Goal: Task Accomplishment & Management: Manage account settings

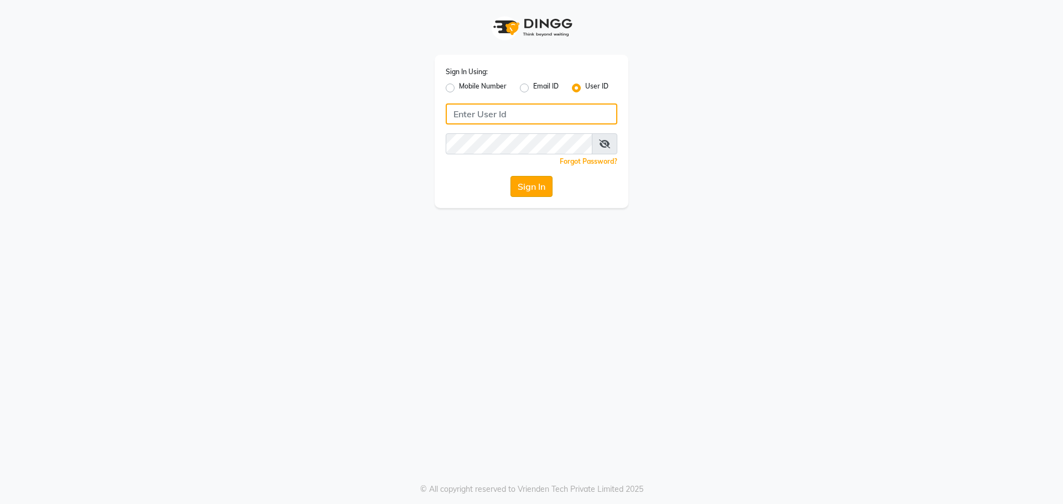
type input "e3270-01"
click at [528, 188] on button "Sign In" at bounding box center [531, 186] width 42 height 21
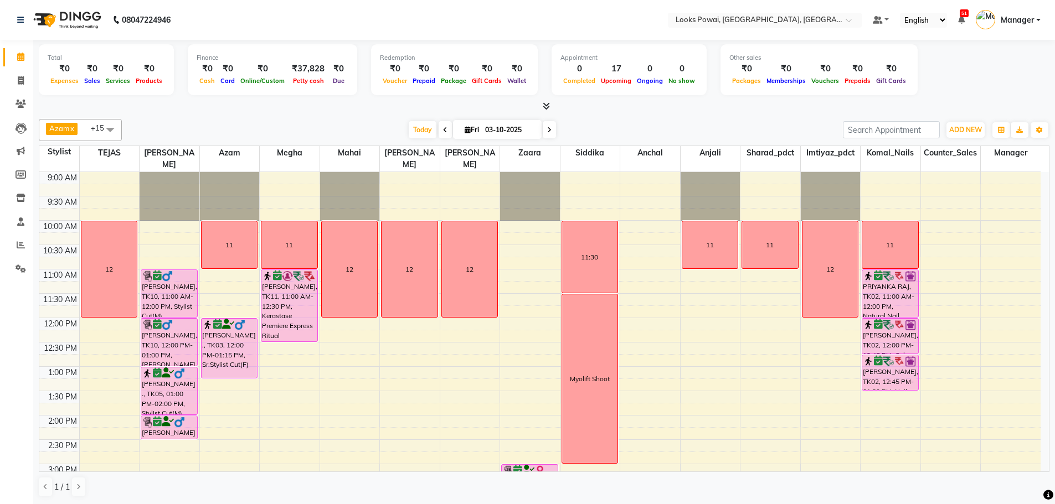
click at [106, 131] on span at bounding box center [110, 129] width 22 height 21
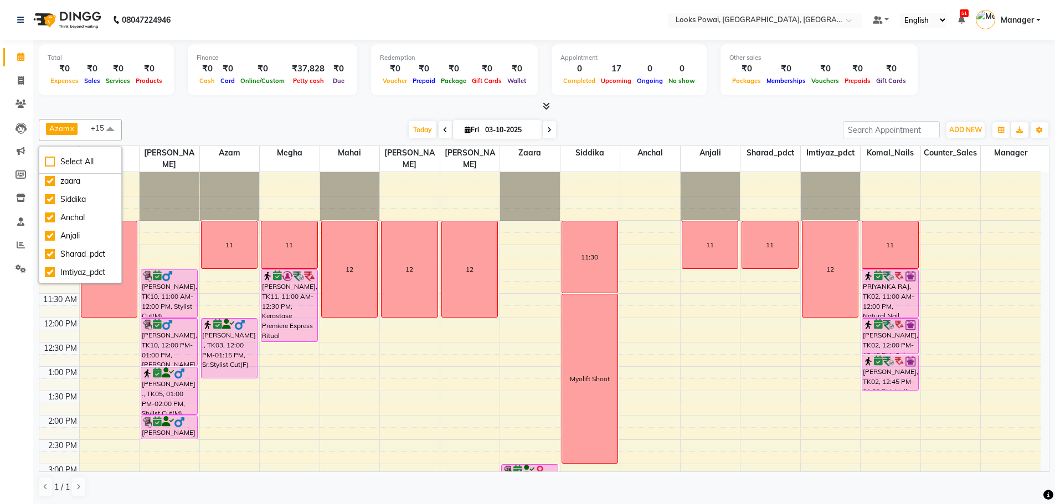
scroll to position [220, 0]
click at [52, 255] on div "Counter_Sales" at bounding box center [80, 256] width 71 height 12
checkbox input "false"
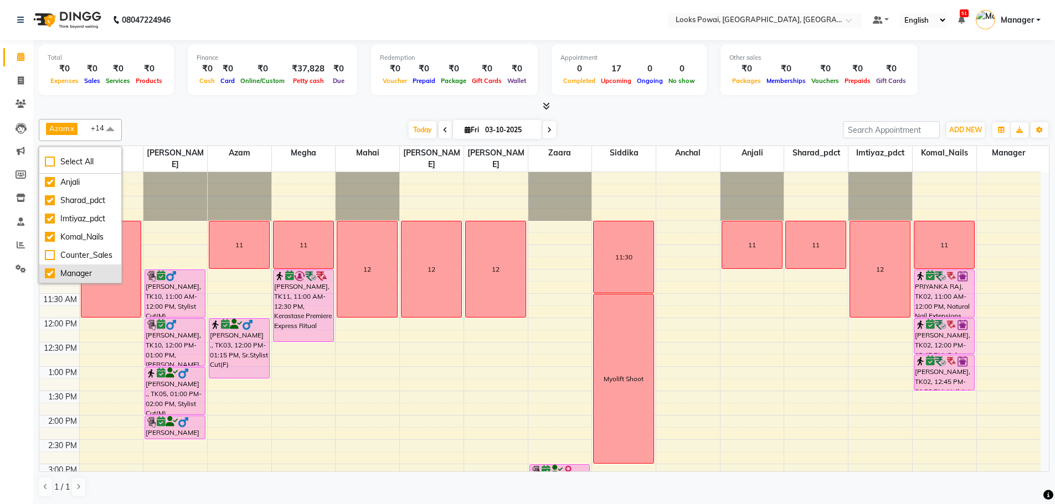
click at [48, 273] on div "Manager" at bounding box center [80, 274] width 71 height 12
checkbox input "false"
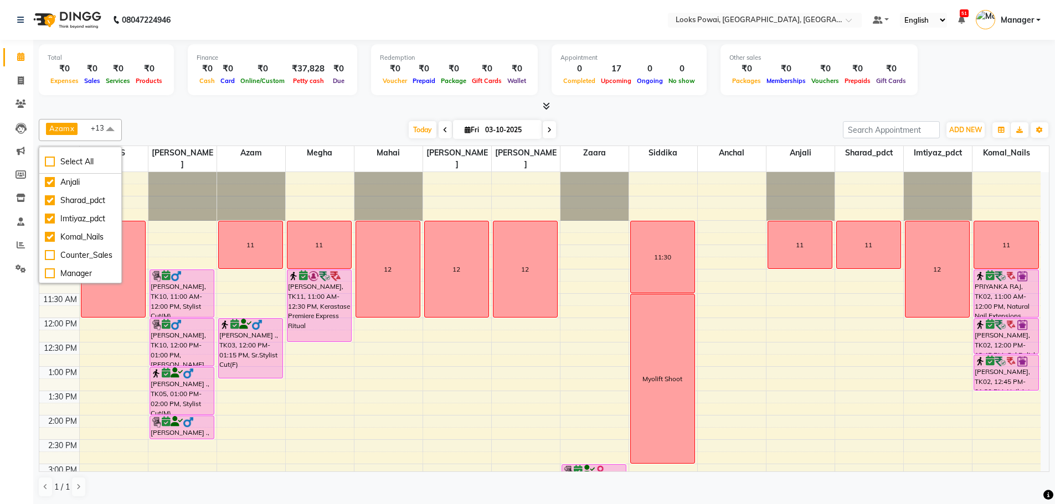
click at [107, 126] on span at bounding box center [110, 129] width 22 height 21
